Goal: Transaction & Acquisition: Download file/media

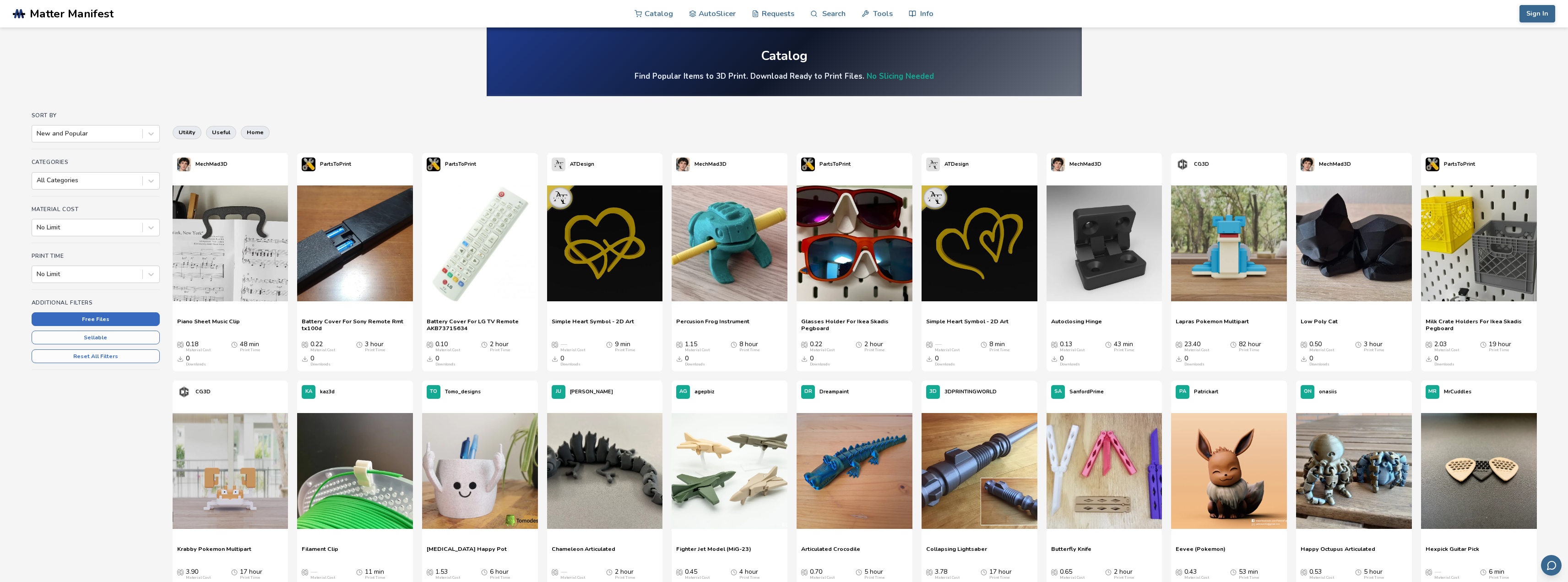
click at [117, 318] on button "Free Files" at bounding box center [95, 319] width 128 height 14
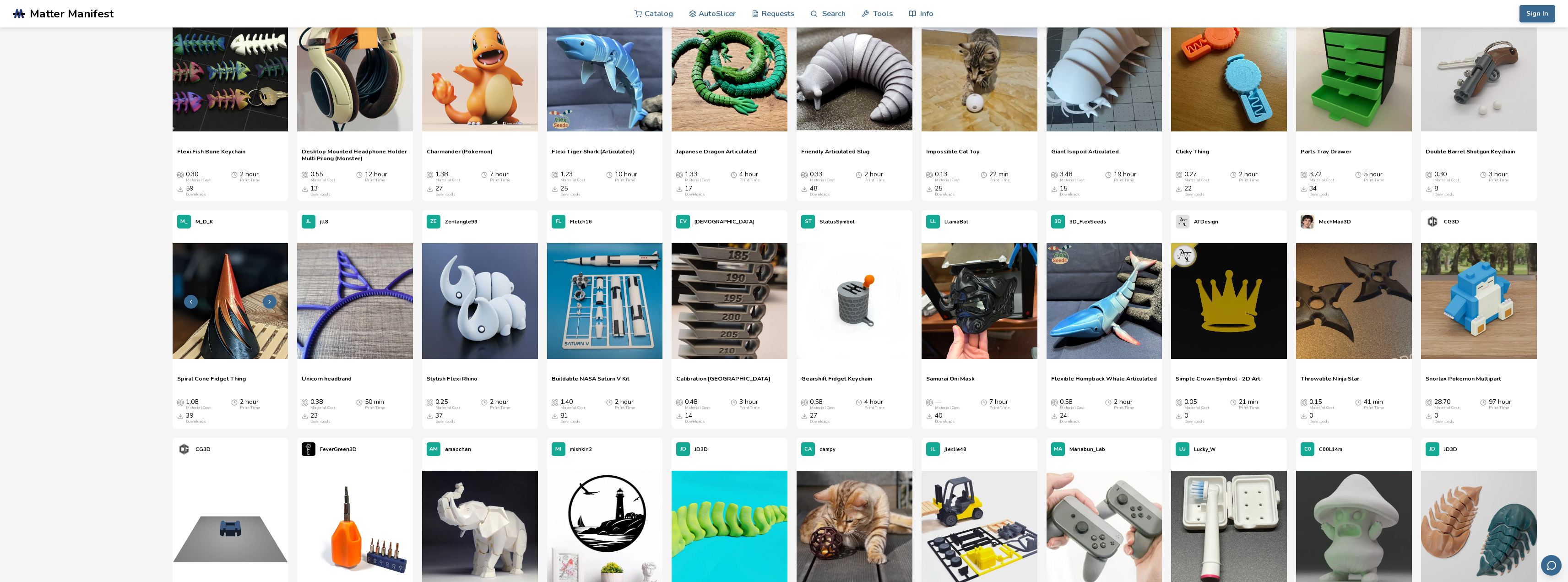
scroll to position [366, 0]
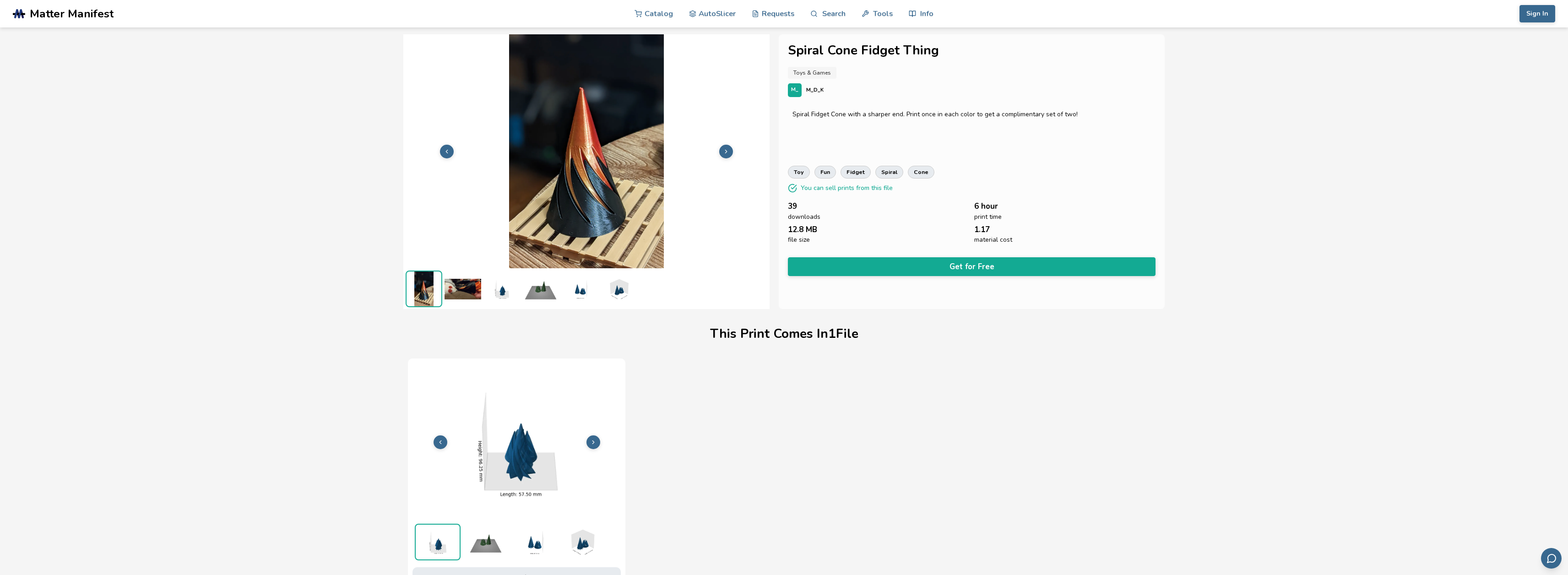
click at [465, 288] on img at bounding box center [463, 289] width 36 height 36
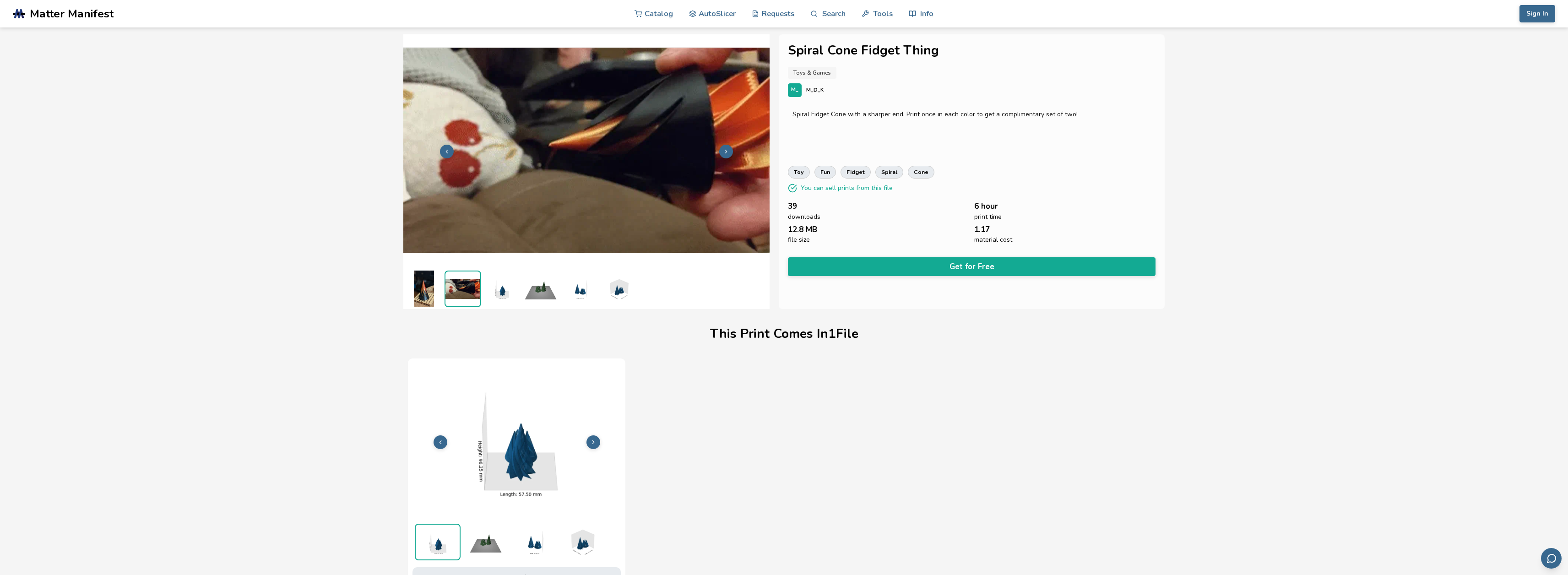
click at [496, 289] on img at bounding box center [502, 289] width 36 height 36
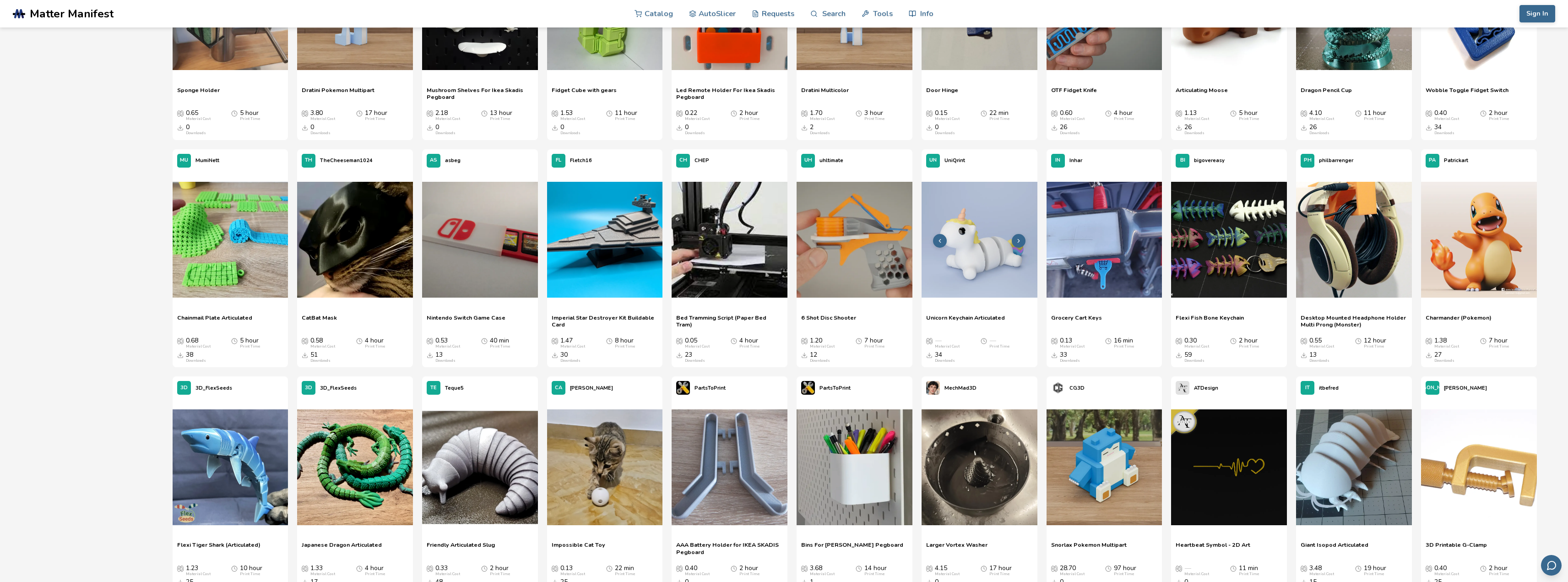
scroll to position [915, 0]
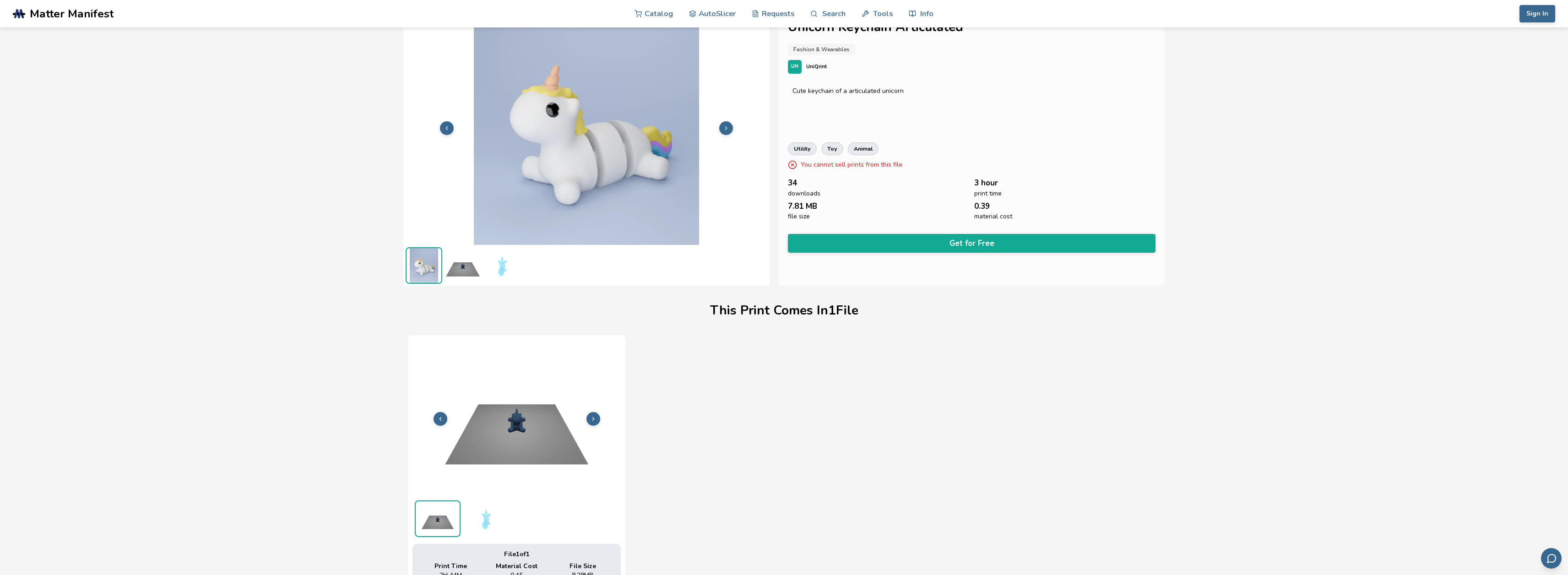
scroll to position [183, 0]
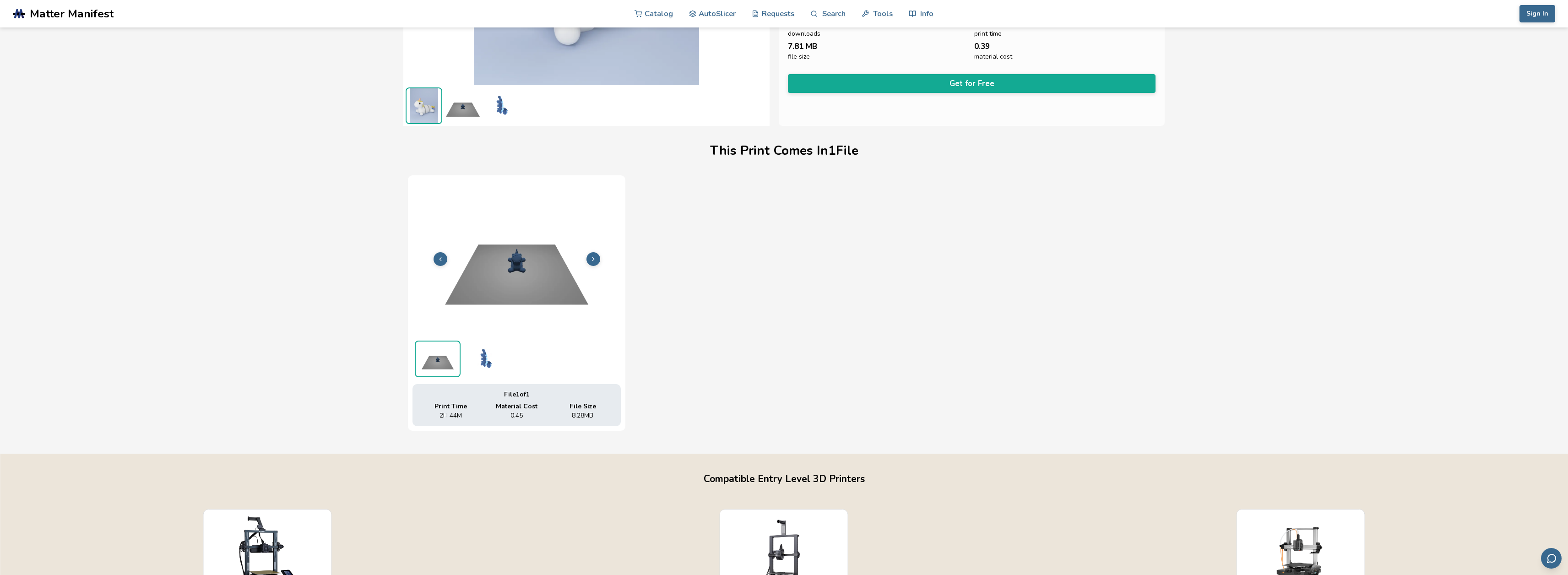
click at [594, 257] on icon at bounding box center [593, 259] width 6 height 6
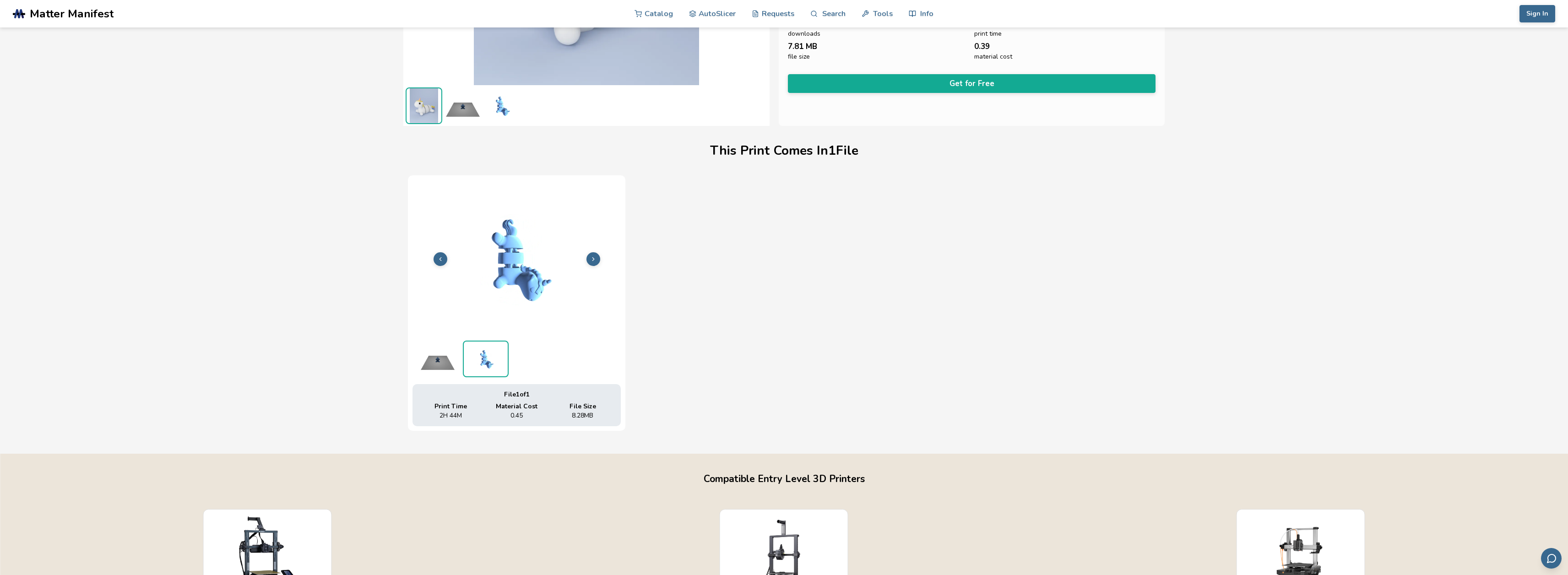
click at [594, 257] on icon at bounding box center [593, 259] width 6 height 6
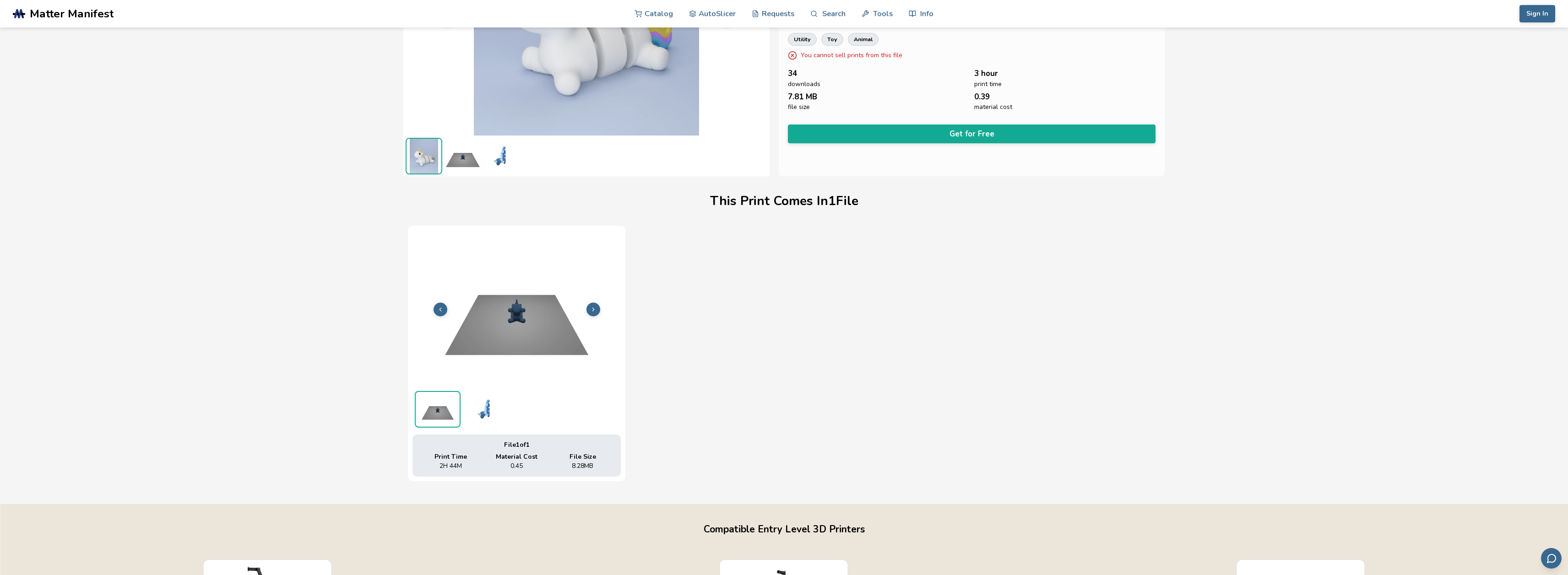
scroll to position [0, 0]
